Goal: Task Accomplishment & Management: Manage account settings

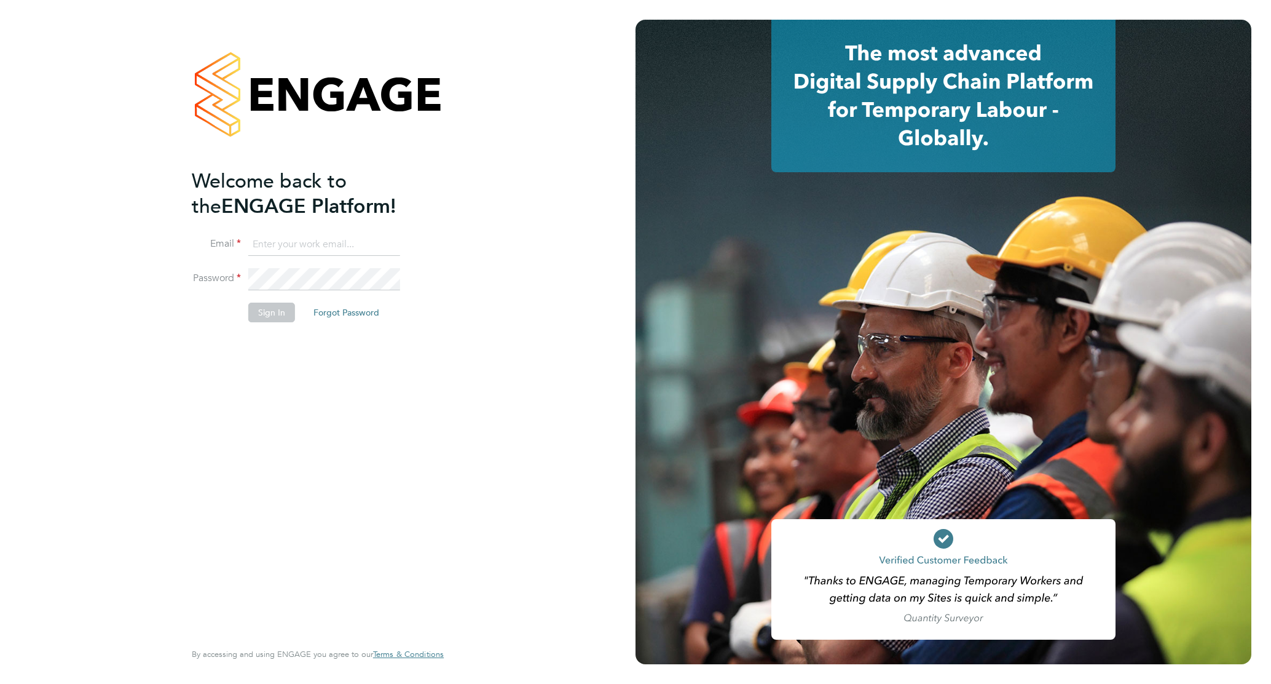
type input "[PERSON_NAME][EMAIL_ADDRESS][PERSON_NAME][DOMAIN_NAME]"
click at [374, 383] on div "Welcome back to the ENGAGE Platform! Email [PERSON_NAME][EMAIL_ADDRESS][PERSON_…" at bounding box center [312, 403] width 240 height 470
click at [264, 312] on button "Sign In" at bounding box center [271, 312] width 47 height 20
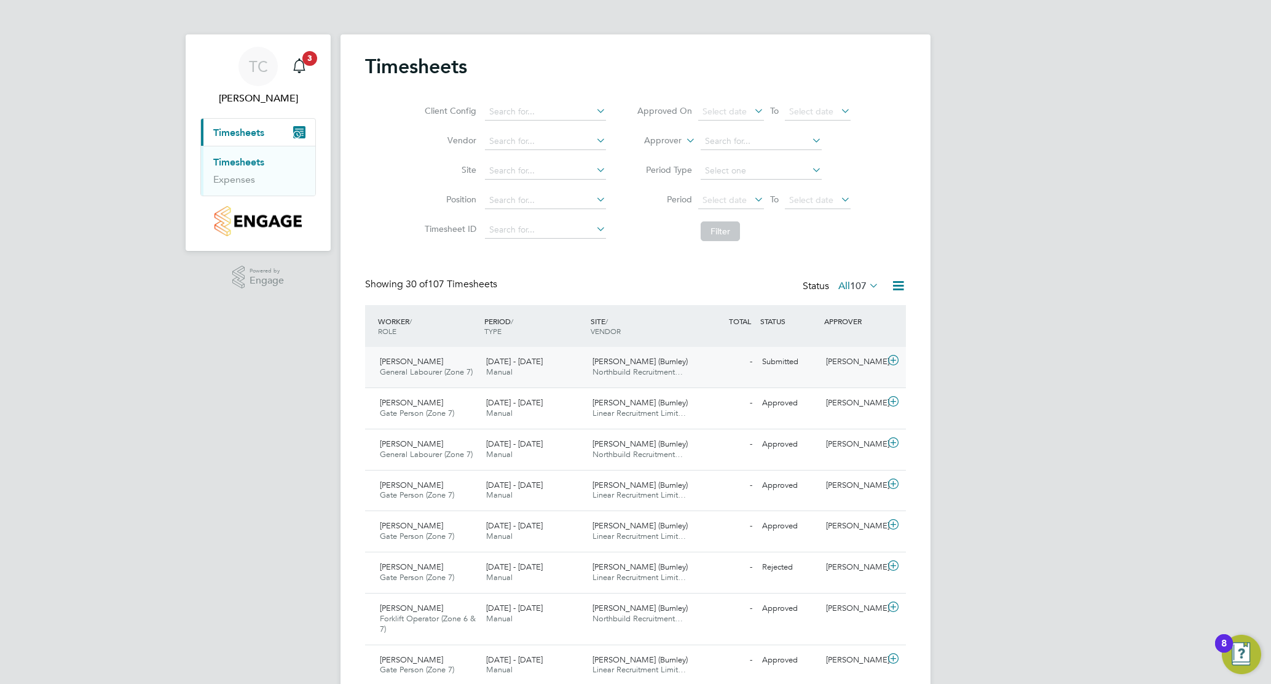
click at [615, 365] on span "Barden Lane (Burnley)" at bounding box center [640, 361] width 95 height 10
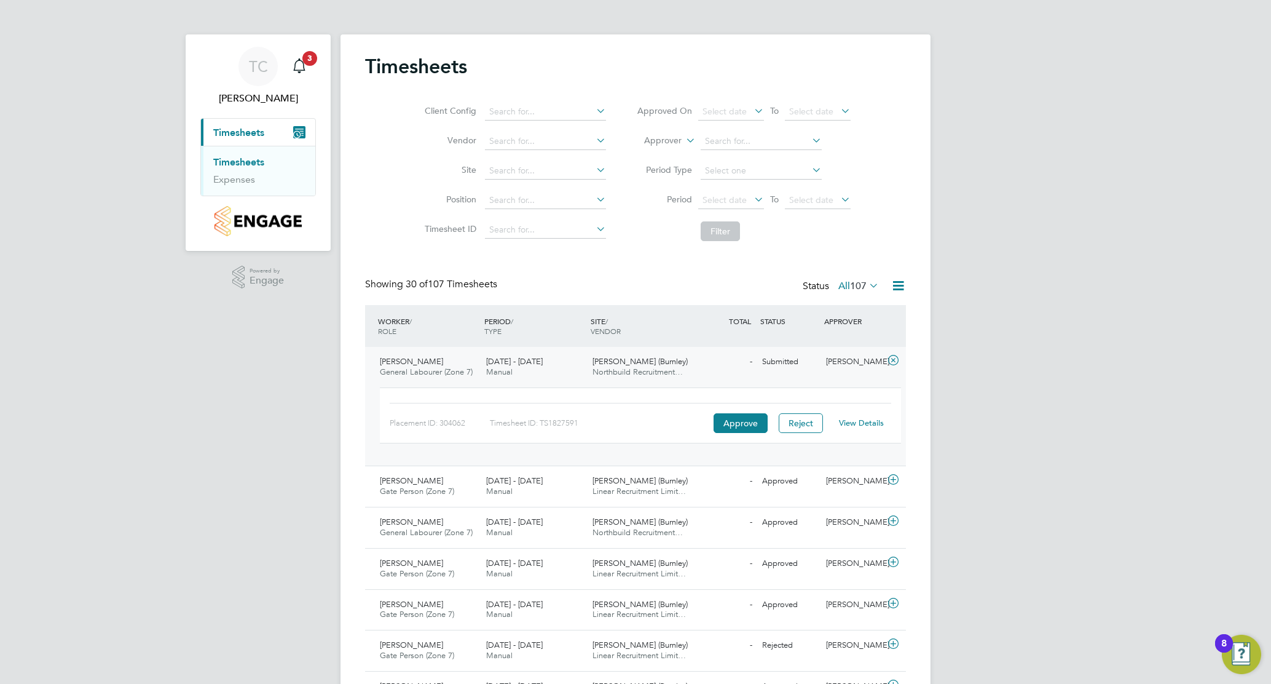
click at [861, 424] on link "View Details" at bounding box center [861, 422] width 45 height 10
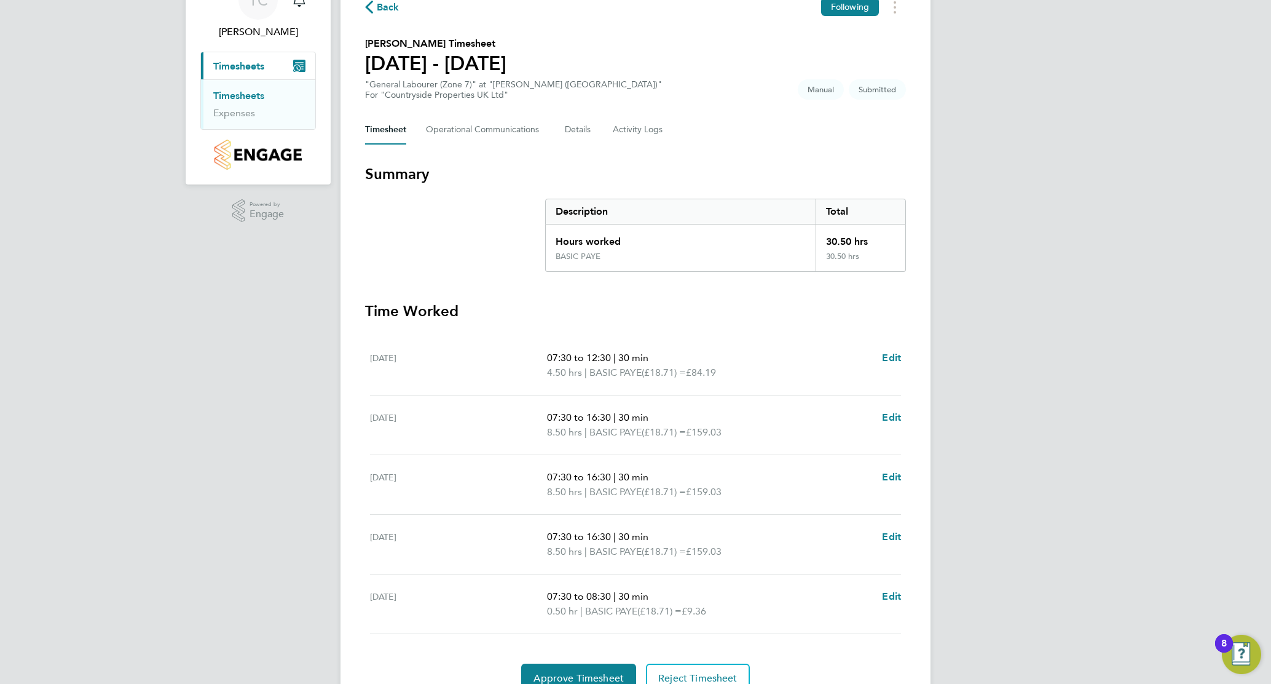
scroll to position [126, 0]
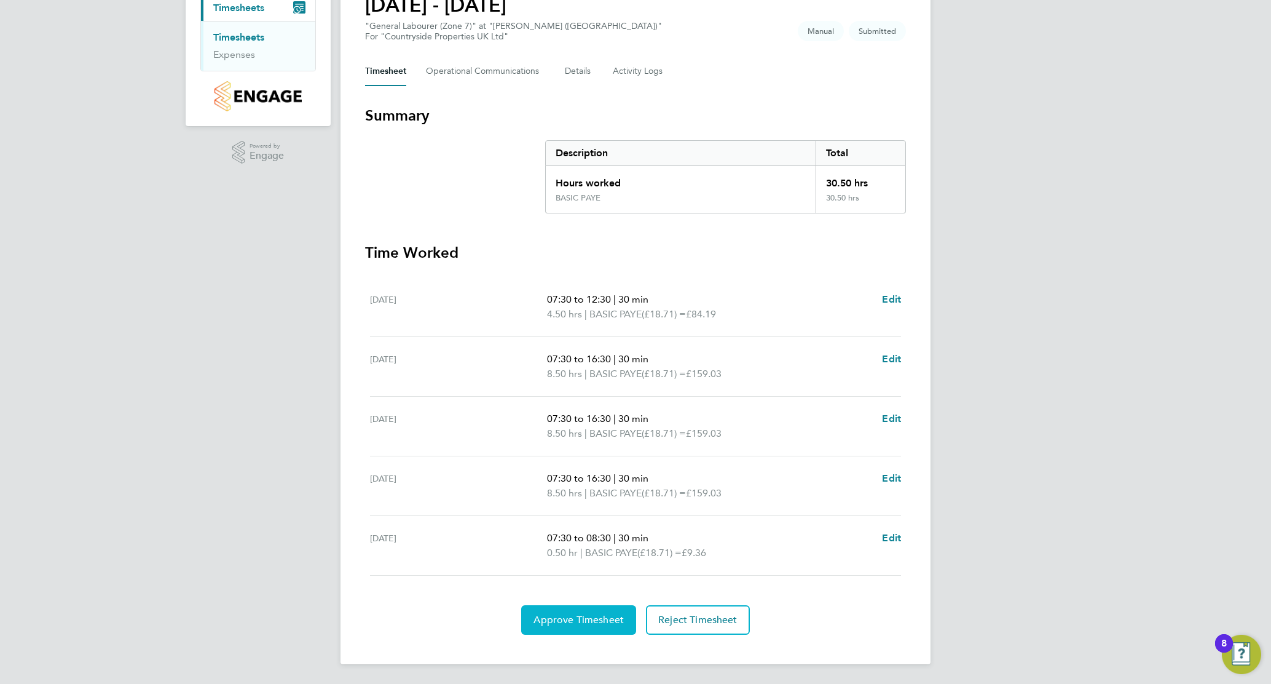
click at [552, 622] on span "Approve Timesheet" at bounding box center [579, 620] width 90 height 12
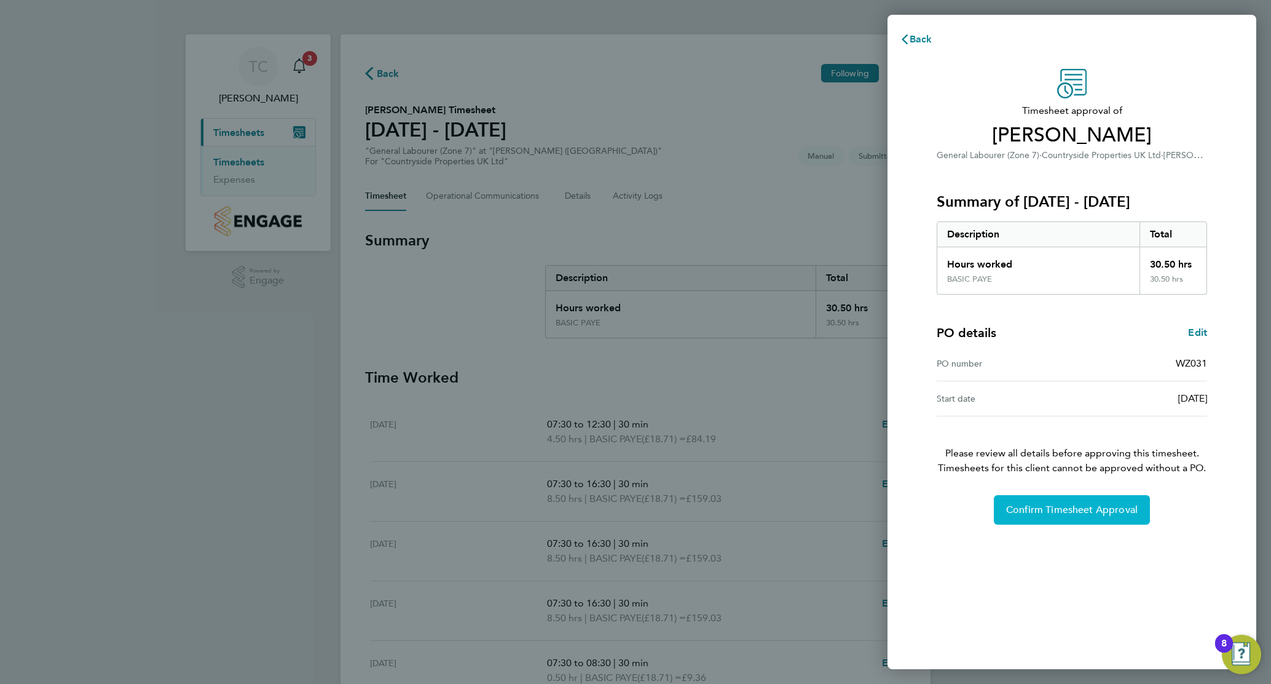
click at [1065, 511] on span "Confirm Timesheet Approval" at bounding box center [1072, 509] width 132 height 12
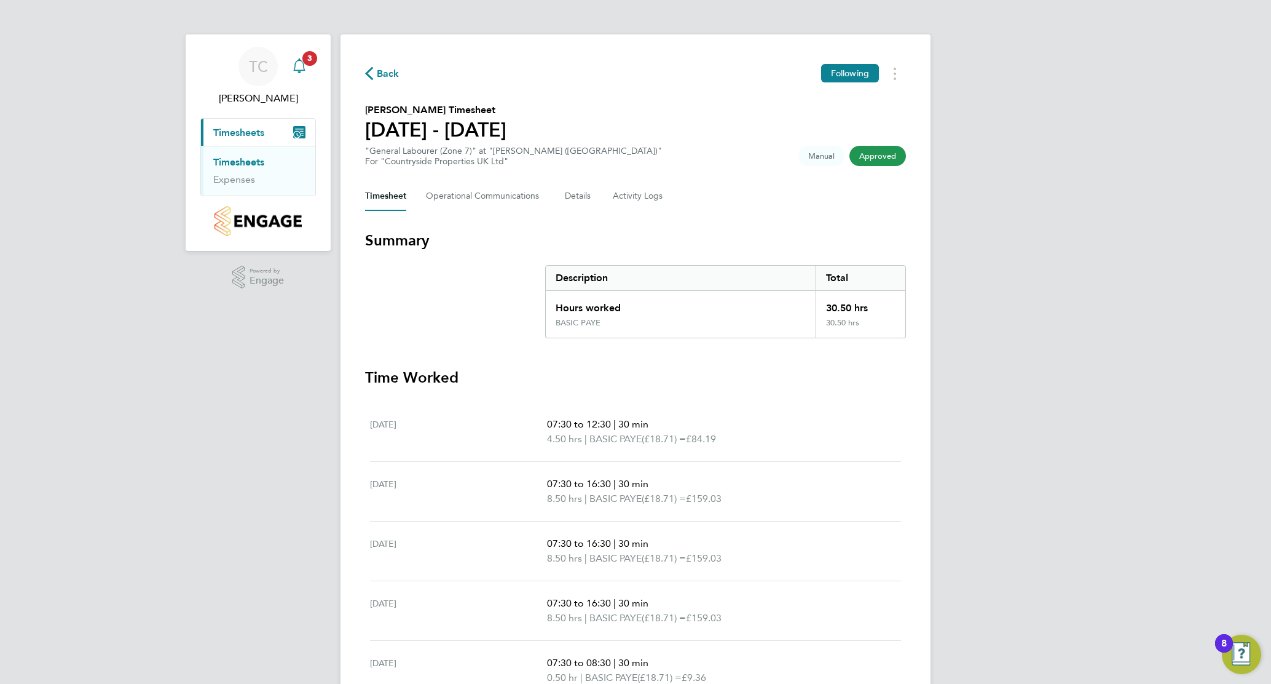
click at [308, 61] on span "3" at bounding box center [309, 58] width 15 height 15
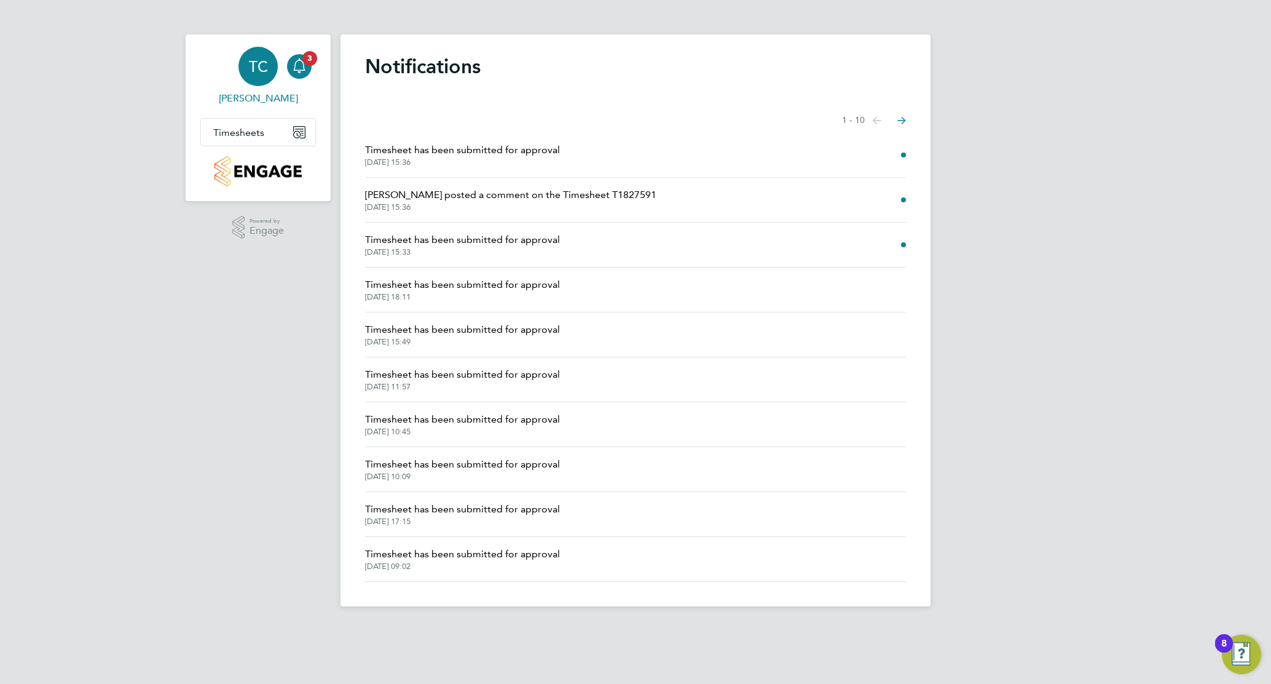
click at [259, 68] on span "TC" at bounding box center [258, 66] width 19 height 16
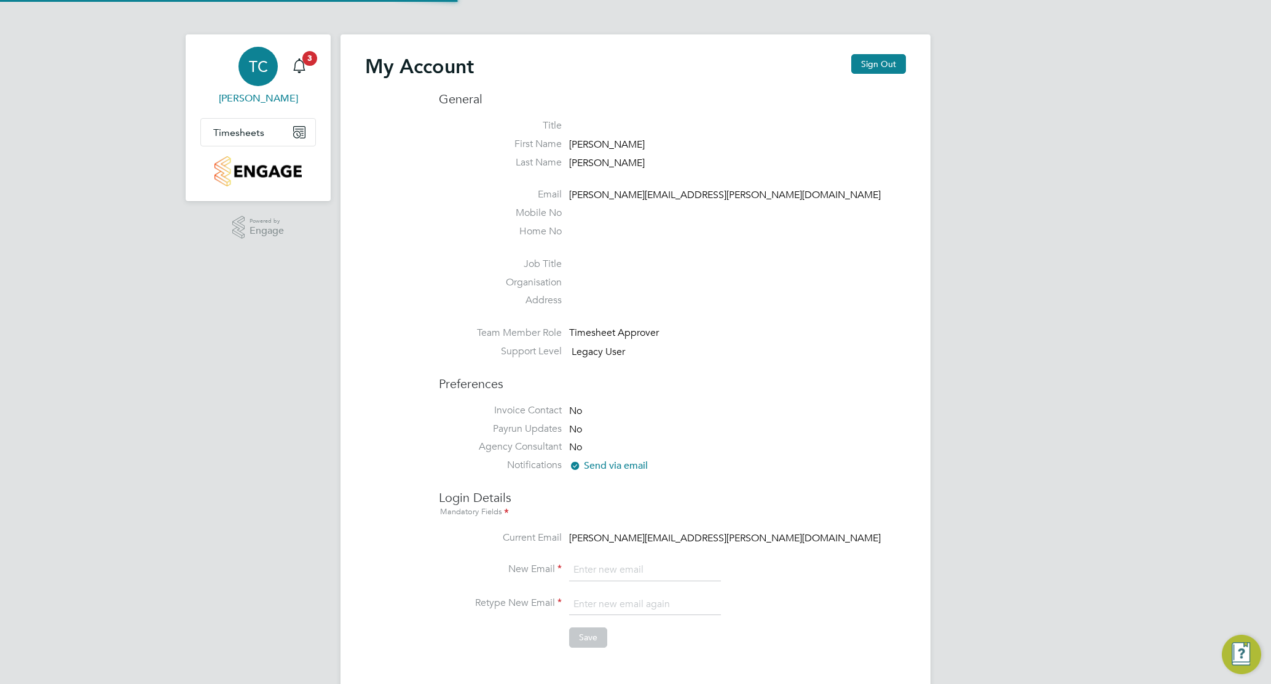
type input "[PERSON_NAME][EMAIL_ADDRESS][PERSON_NAME][DOMAIN_NAME]"
click at [895, 56] on button "Sign Out" at bounding box center [878, 64] width 55 height 20
